Goal: Register for event/course

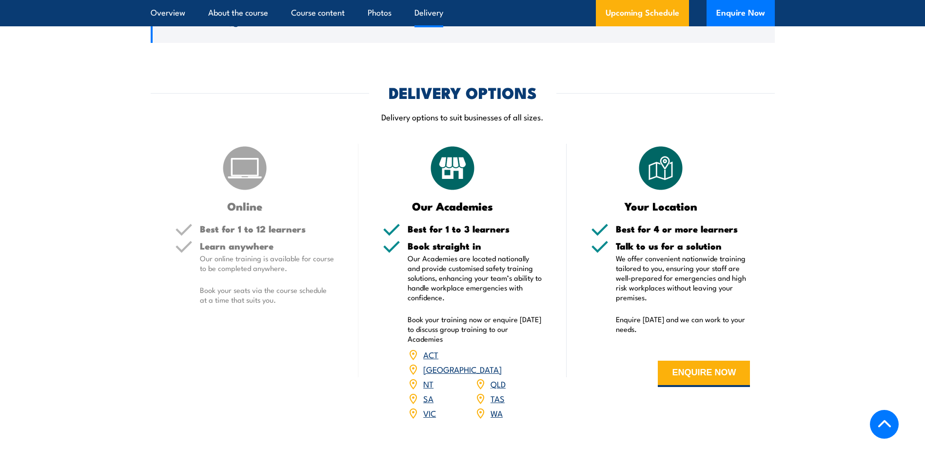
scroll to position [1375, 0]
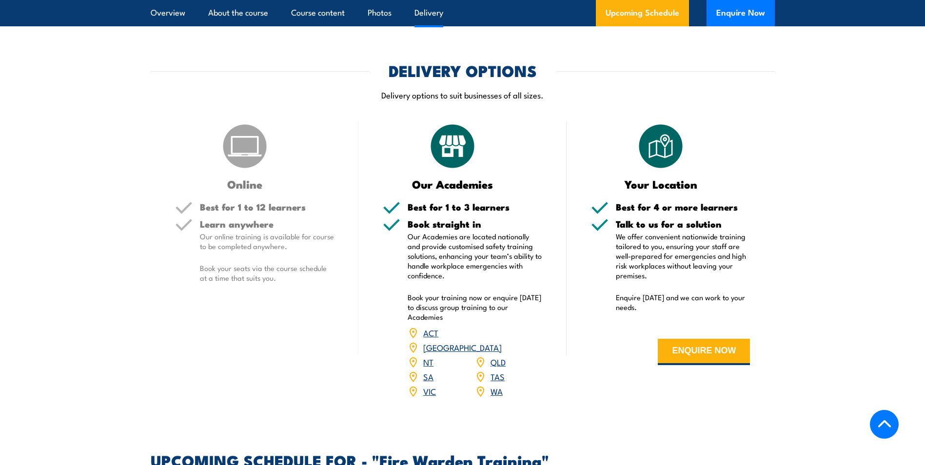
click at [429, 371] on link "SA" at bounding box center [428, 377] width 10 height 12
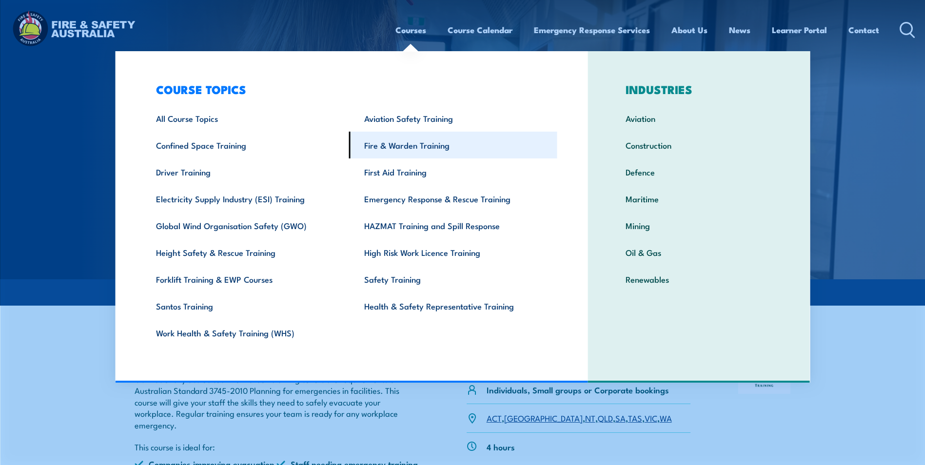
click at [397, 147] on link "Fire & Warden Training" at bounding box center [453, 145] width 208 height 27
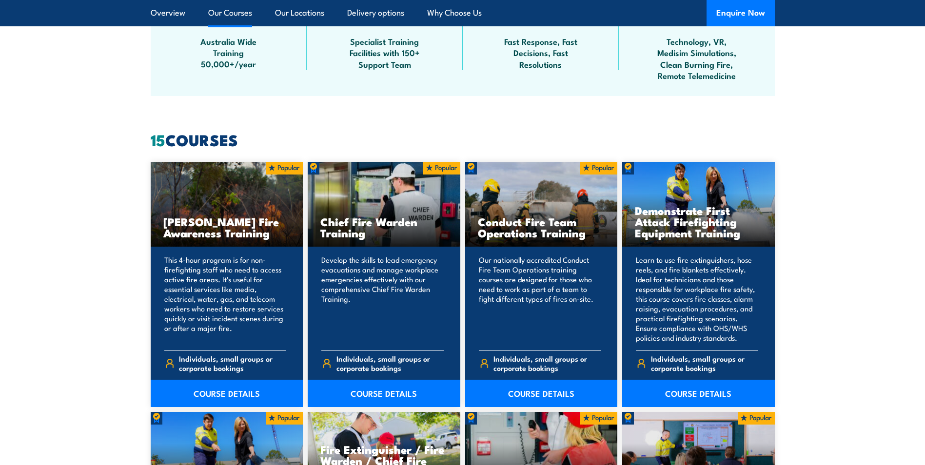
scroll to position [780, 0]
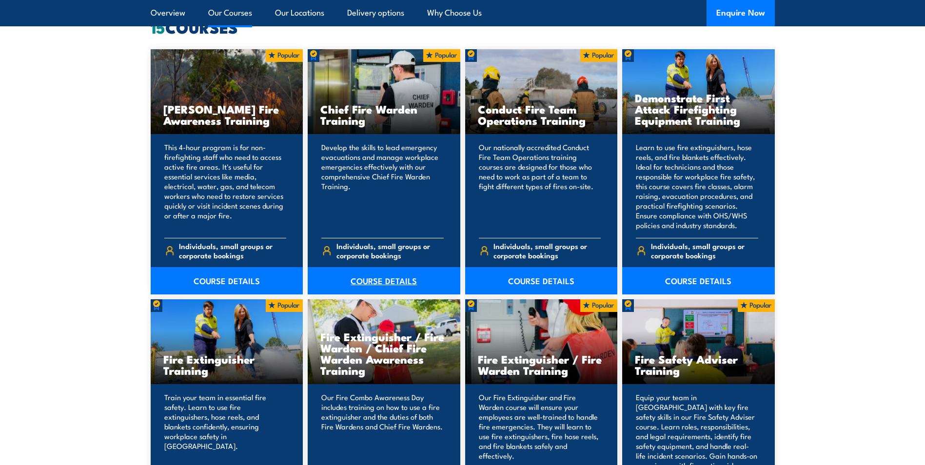
click at [385, 280] on link "COURSE DETAILS" at bounding box center [384, 280] width 153 height 27
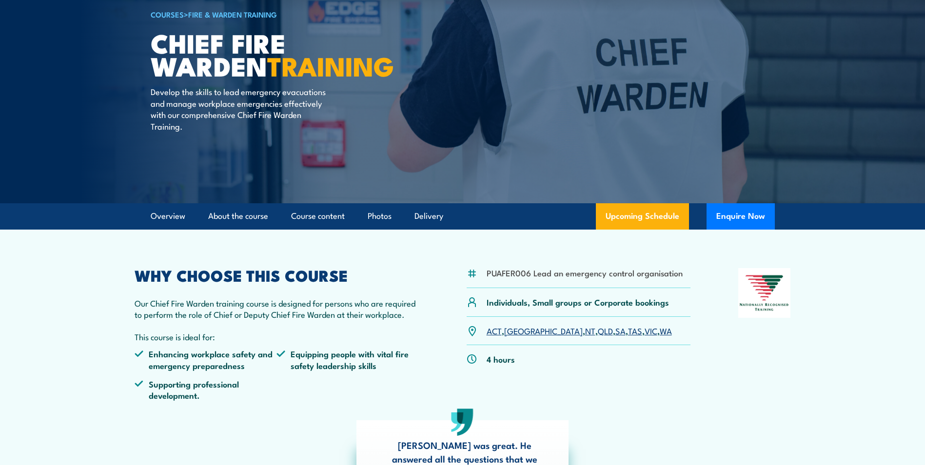
scroll to position [98, 0]
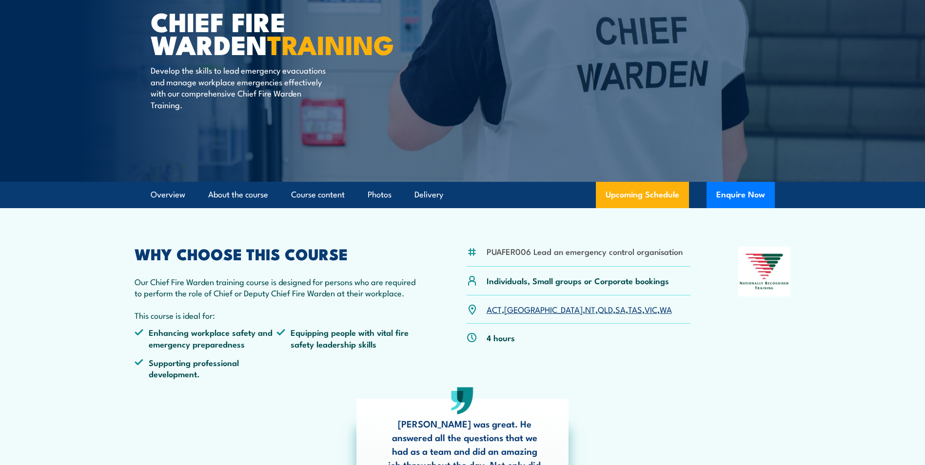
click at [616, 310] on link "SA" at bounding box center [621, 309] width 10 height 12
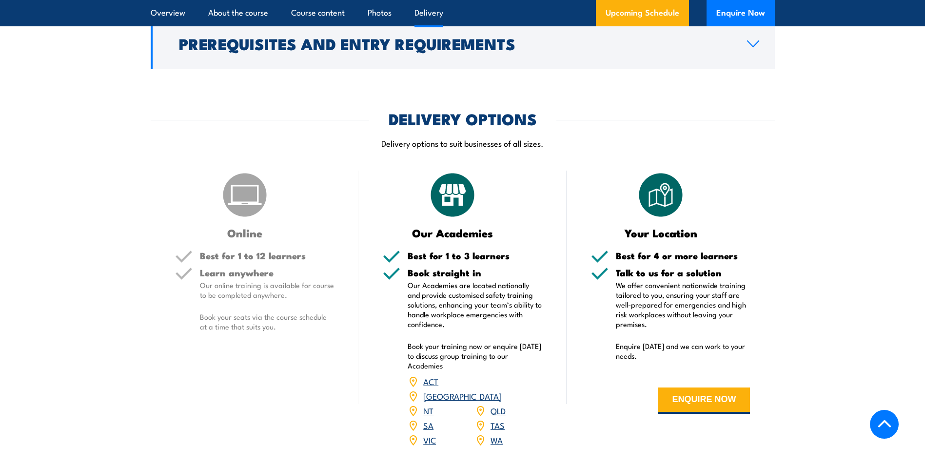
scroll to position [1398, 0]
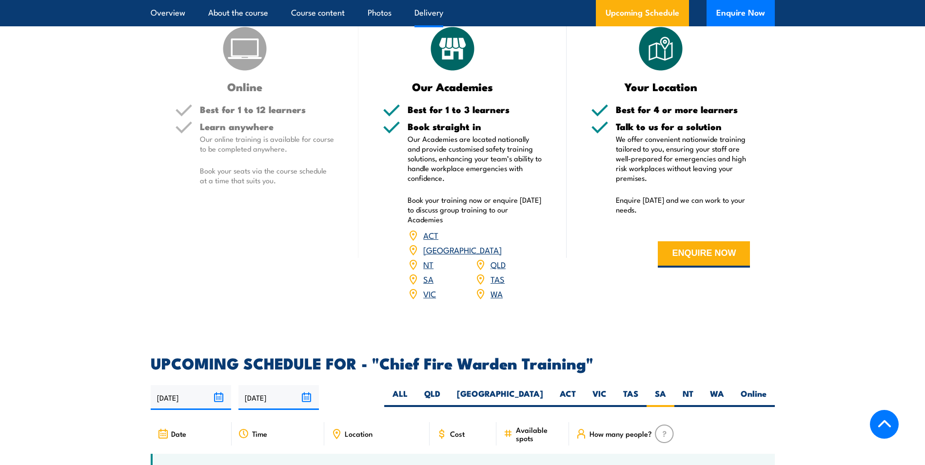
click at [429, 273] on link "SA" at bounding box center [428, 279] width 10 height 12
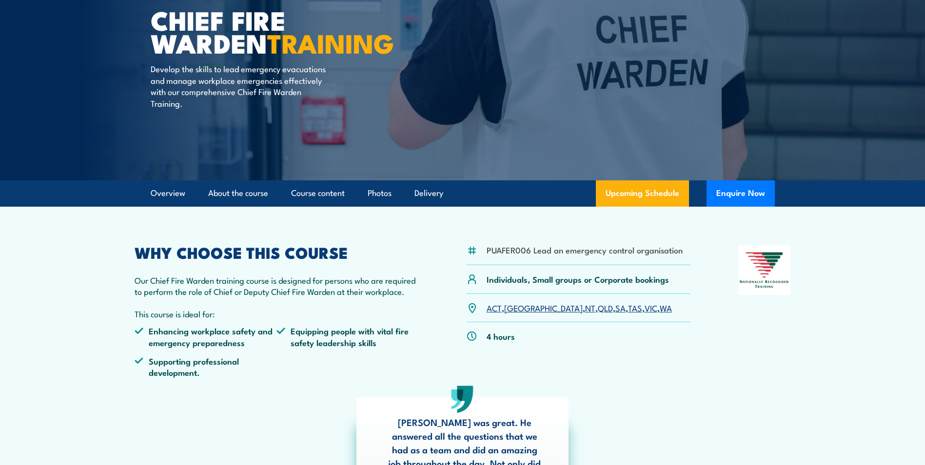
scroll to position [33, 0]
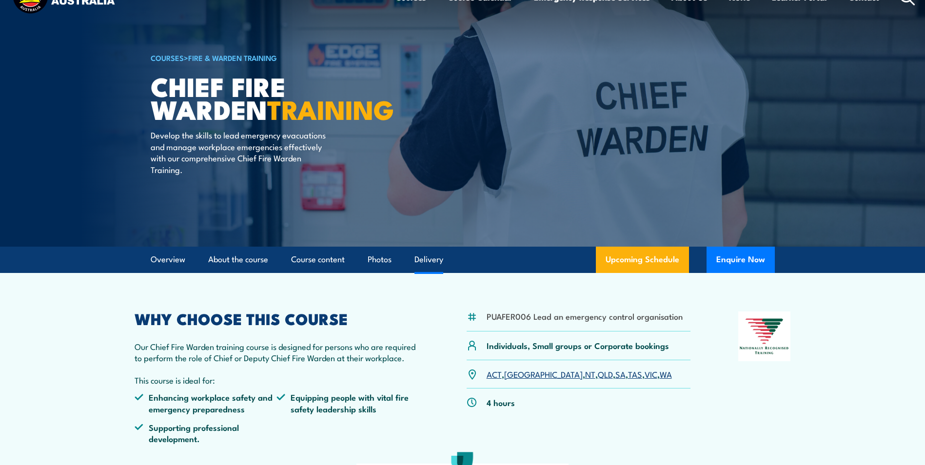
click at [427, 259] on link "Delivery" at bounding box center [429, 260] width 29 height 26
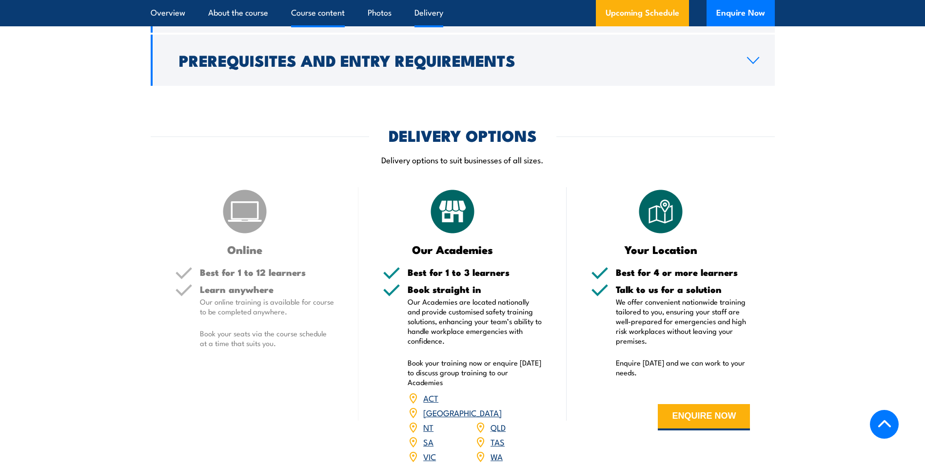
scroll to position [1303, 0]
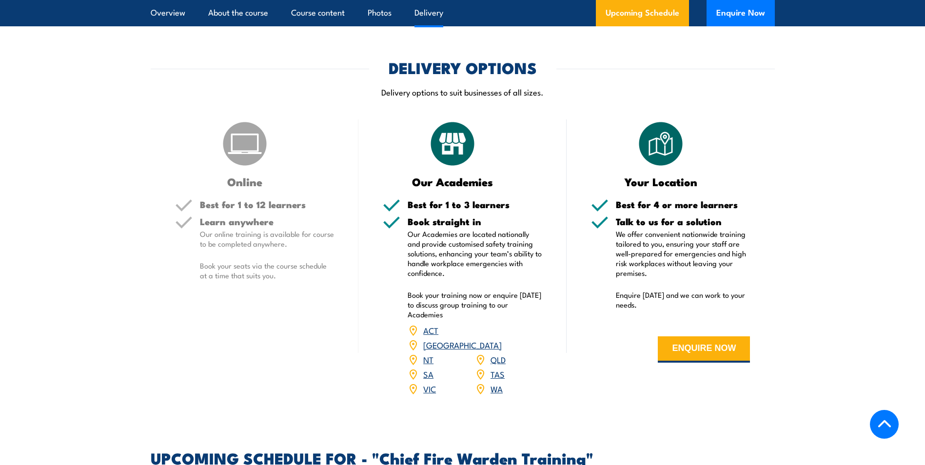
click at [430, 368] on link "SA" at bounding box center [428, 374] width 10 height 12
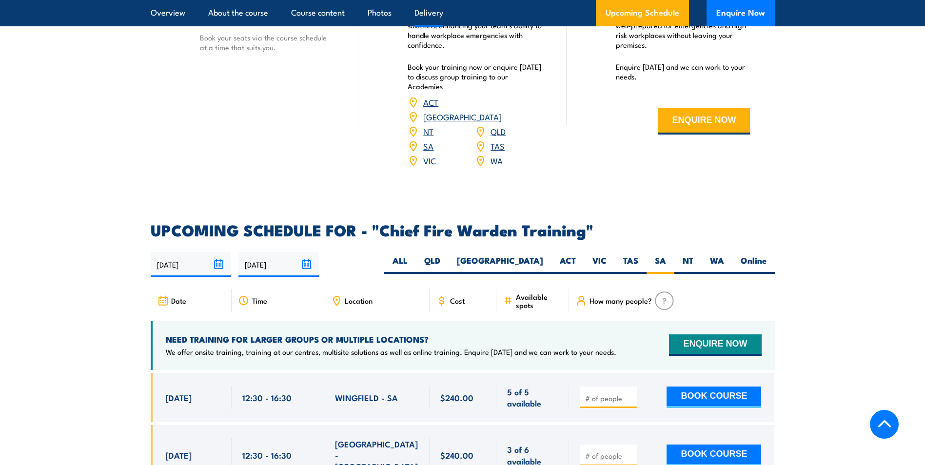
scroll to position [1483, 0]
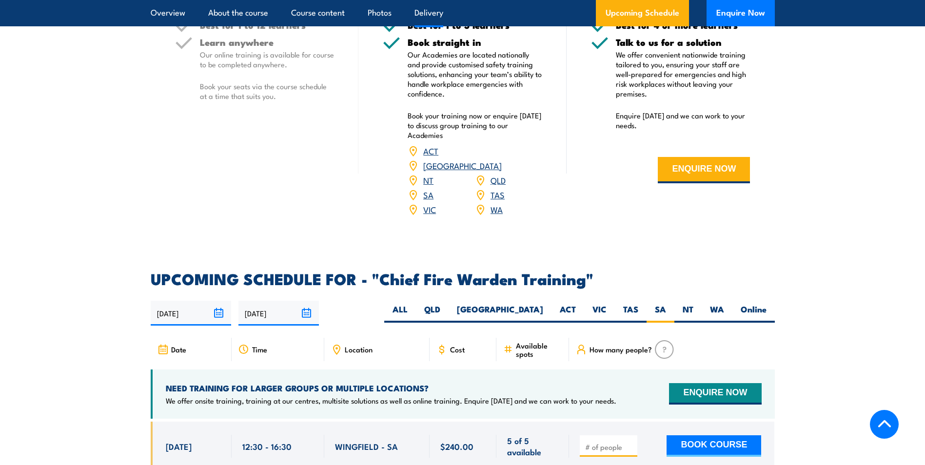
click at [425, 174] on link "NT" at bounding box center [428, 180] width 10 height 12
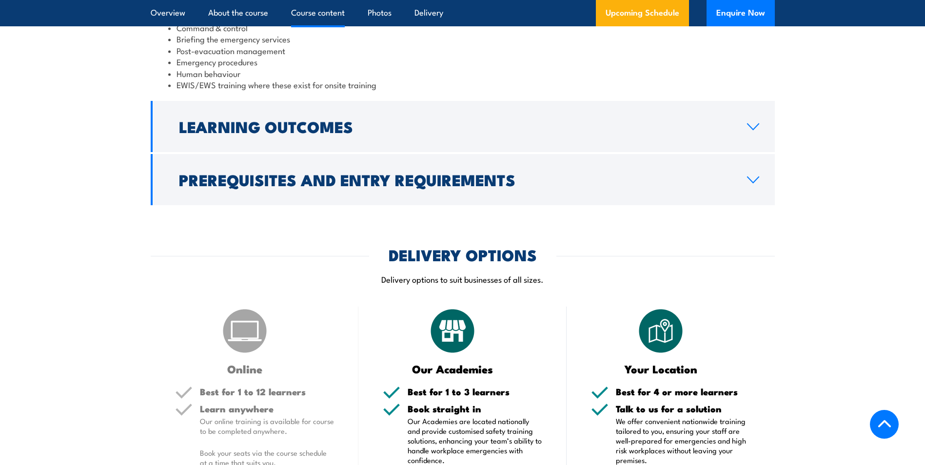
scroll to position [1106, 0]
